Goal: Information Seeking & Learning: Learn about a topic

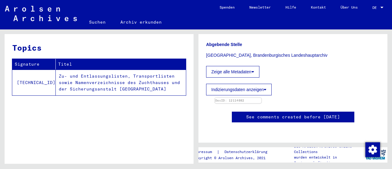
click at [261, 98] on img at bounding box center [238, 98] width 47 height 0
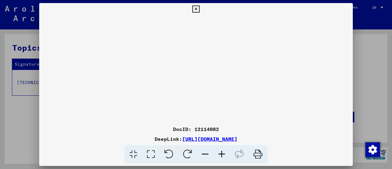
click at [223, 152] on icon at bounding box center [221, 154] width 17 height 19
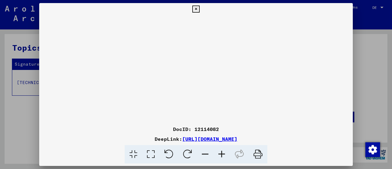
click at [223, 152] on icon at bounding box center [221, 154] width 17 height 19
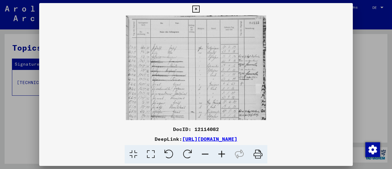
click at [223, 152] on icon at bounding box center [221, 154] width 17 height 19
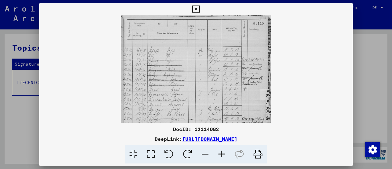
click at [223, 152] on icon at bounding box center [221, 154] width 17 height 19
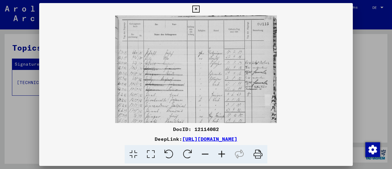
click at [223, 152] on icon at bounding box center [221, 154] width 17 height 19
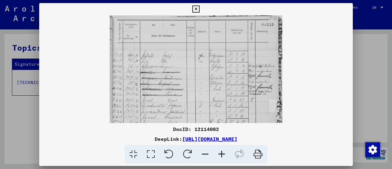
click at [223, 152] on icon at bounding box center [221, 154] width 17 height 19
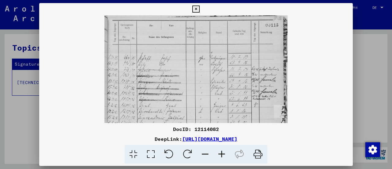
click at [223, 152] on icon at bounding box center [221, 154] width 17 height 19
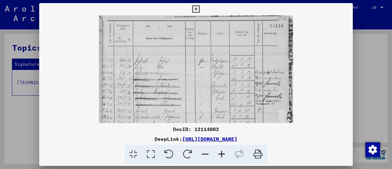
click at [223, 152] on icon at bounding box center [221, 154] width 17 height 19
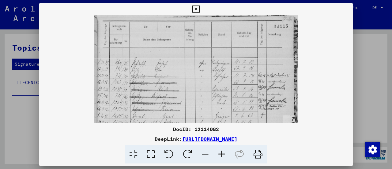
click at [223, 152] on icon at bounding box center [221, 154] width 17 height 19
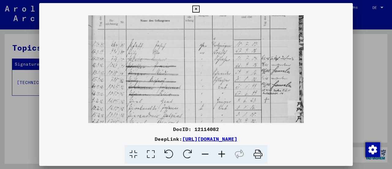
drag, startPoint x: 196, startPoint y: 106, endPoint x: 195, endPoint y: 86, distance: 20.6
click at [195, 86] on img at bounding box center [196, 148] width 216 height 307
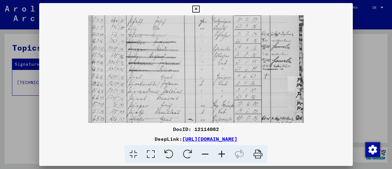
drag, startPoint x: 195, startPoint y: 86, endPoint x: 196, endPoint y: 63, distance: 23.0
click at [196, 63] on img at bounding box center [196, 124] width 216 height 307
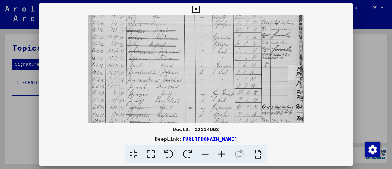
drag, startPoint x: 189, startPoint y: 83, endPoint x: 188, endPoint y: 72, distance: 11.3
click at [188, 72] on img at bounding box center [196, 113] width 216 height 307
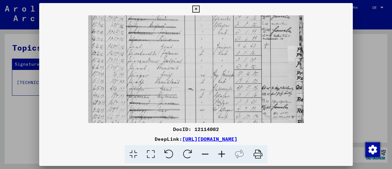
click at [184, 64] on img at bounding box center [196, 94] width 216 height 307
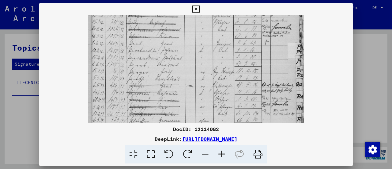
click at [185, 74] on img at bounding box center [196, 91] width 216 height 307
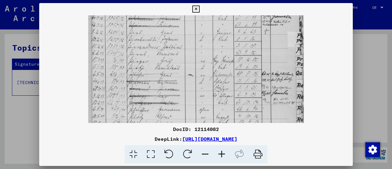
drag, startPoint x: 185, startPoint y: 86, endPoint x: 184, endPoint y: 75, distance: 11.0
click at [184, 75] on img at bounding box center [196, 80] width 216 height 307
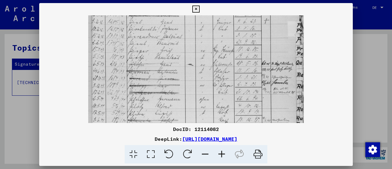
click at [183, 80] on img at bounding box center [196, 69] width 216 height 307
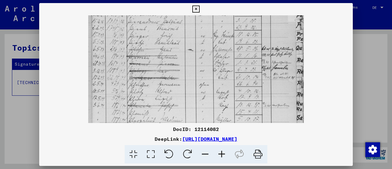
drag, startPoint x: 183, startPoint y: 87, endPoint x: 183, endPoint y: 72, distance: 14.7
click at [183, 72] on img at bounding box center [196, 54] width 216 height 307
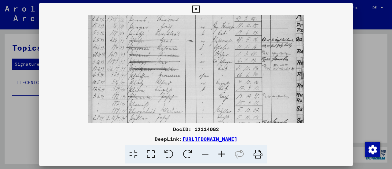
drag, startPoint x: 184, startPoint y: 85, endPoint x: 184, endPoint y: 76, distance: 8.6
click at [184, 76] on img at bounding box center [196, 46] width 216 height 307
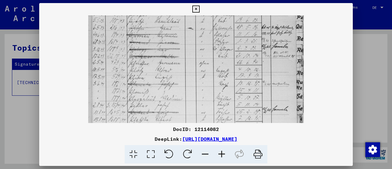
drag, startPoint x: 185, startPoint y: 87, endPoint x: 185, endPoint y: 81, distance: 6.4
click at [185, 81] on img at bounding box center [196, 33] width 216 height 307
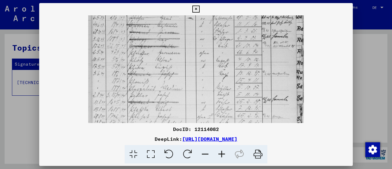
drag, startPoint x: 186, startPoint y: 84, endPoint x: 186, endPoint y: 74, distance: 9.8
click at [186, 74] on img at bounding box center [196, 23] width 216 height 307
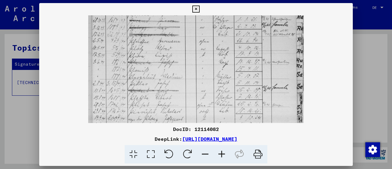
drag, startPoint x: 186, startPoint y: 86, endPoint x: 186, endPoint y: 75, distance: 11.3
click at [186, 75] on img at bounding box center [196, 11] width 216 height 307
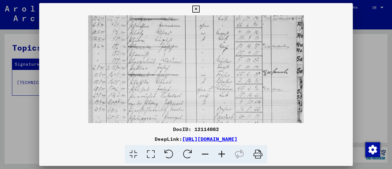
drag, startPoint x: 186, startPoint y: 74, endPoint x: 184, endPoint y: 60, distance: 13.6
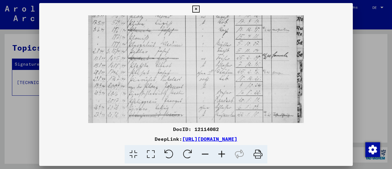
drag, startPoint x: 184, startPoint y: 79, endPoint x: 184, endPoint y: 66, distance: 13.2
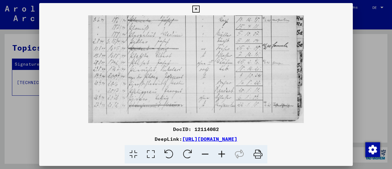
drag, startPoint x: 184, startPoint y: 81, endPoint x: 186, endPoint y: 67, distance: 13.5
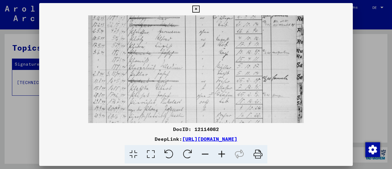
drag, startPoint x: 186, startPoint y: 67, endPoint x: 189, endPoint y: 100, distance: 32.9
click at [189, 100] on img at bounding box center [196, 2] width 216 height 307
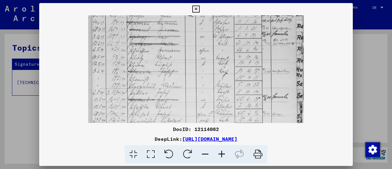
drag, startPoint x: 188, startPoint y: 86, endPoint x: 189, endPoint y: 105, distance: 19.0
click at [189, 105] on img at bounding box center [196, 20] width 216 height 307
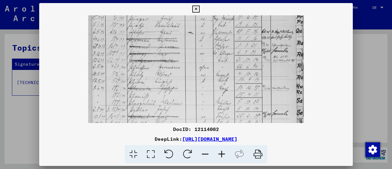
drag, startPoint x: 191, startPoint y: 81, endPoint x: 190, endPoint y: 98, distance: 16.9
click at [190, 98] on img at bounding box center [196, 37] width 216 height 307
click at [189, 85] on img at bounding box center [196, 38] width 216 height 307
click at [225, 153] on icon at bounding box center [221, 154] width 17 height 19
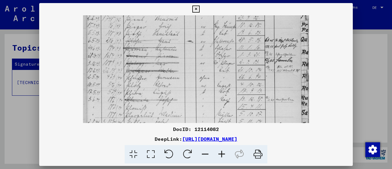
click at [225, 153] on icon at bounding box center [221, 154] width 17 height 19
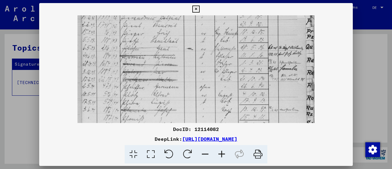
click at [225, 153] on icon at bounding box center [221, 154] width 17 height 19
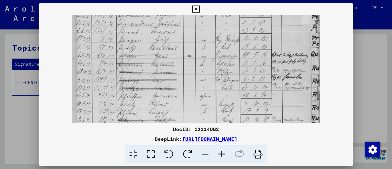
click at [225, 153] on icon at bounding box center [221, 154] width 17 height 19
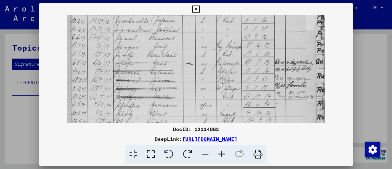
click at [225, 153] on icon at bounding box center [221, 154] width 17 height 19
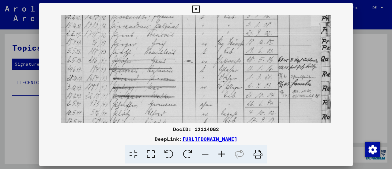
scroll to position [141, 0]
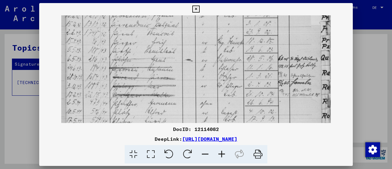
drag, startPoint x: 166, startPoint y: 97, endPoint x: 146, endPoint y: 94, distance: 20.4
click at [146, 94] on img at bounding box center [195, 65] width 269 height 383
click at [237, 88] on img at bounding box center [195, 65] width 269 height 383
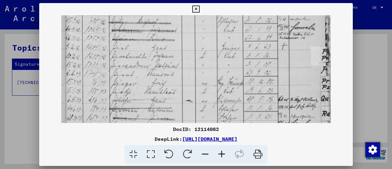
click at [220, 93] on img at bounding box center [195, 106] width 269 height 383
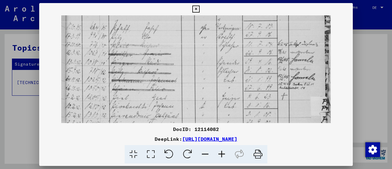
click at [218, 96] on img at bounding box center [195, 156] width 269 height 383
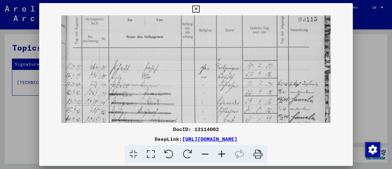
drag, startPoint x: 214, startPoint y: 56, endPoint x: 212, endPoint y: 100, distance: 43.8
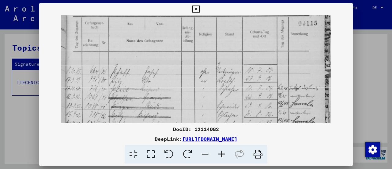
scroll to position [0, 0]
